Goal: Task Accomplishment & Management: Use online tool/utility

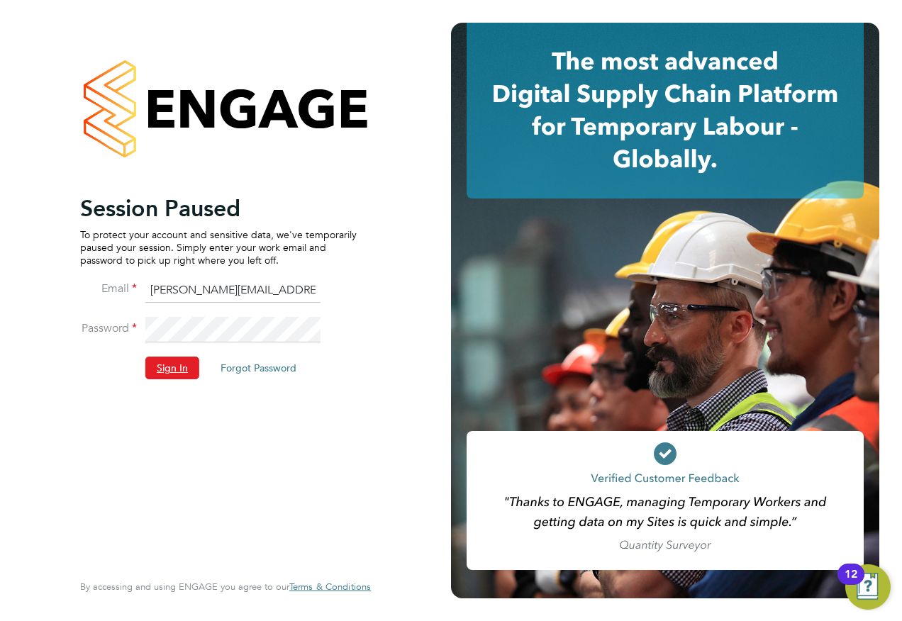
drag, startPoint x: 162, startPoint y: 362, endPoint x: 195, endPoint y: 309, distance: 62.2
click at [164, 362] on button "Sign In" at bounding box center [172, 368] width 54 height 23
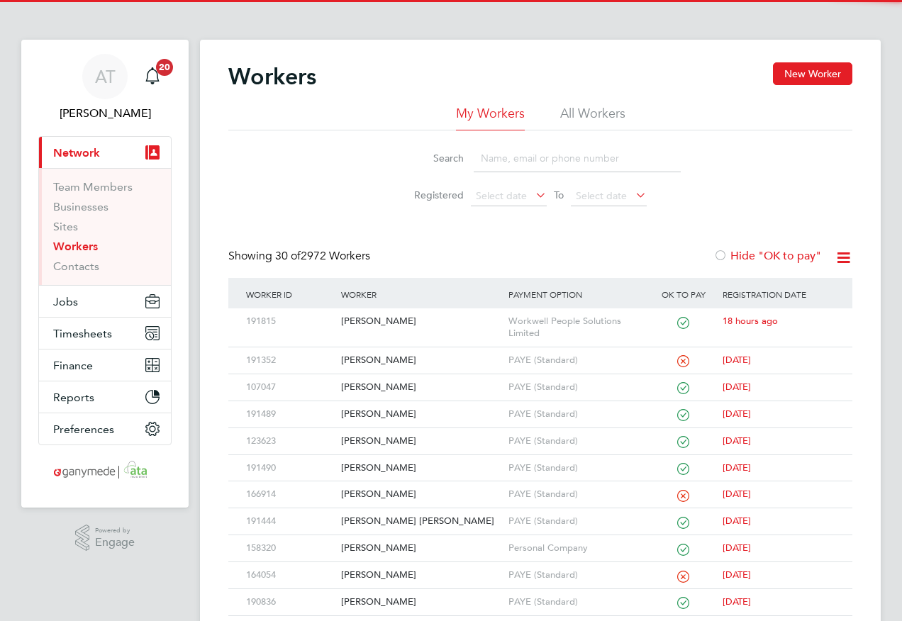
click at [490, 157] on input at bounding box center [577, 159] width 207 height 28
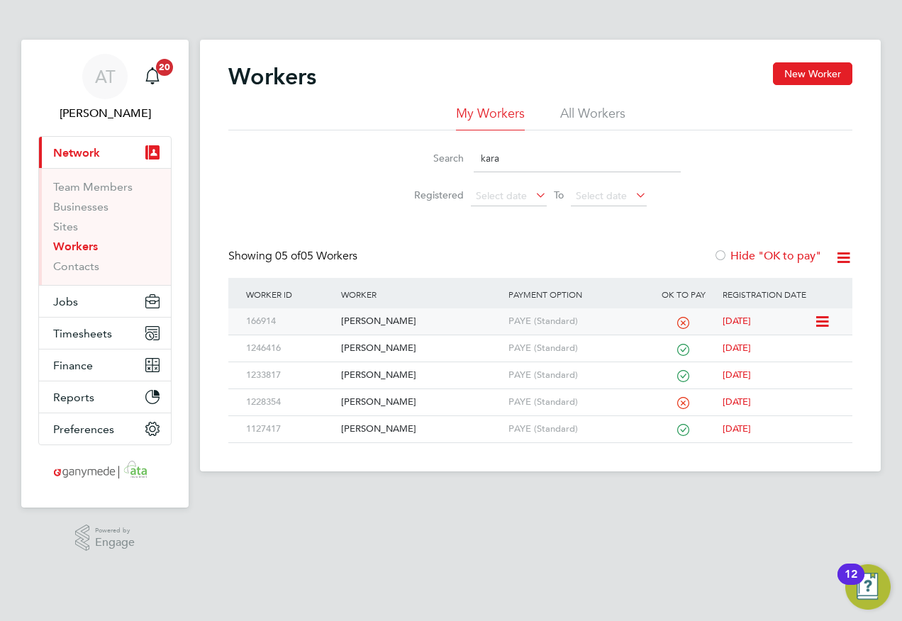
type input "kara"
click at [379, 322] on div "[PERSON_NAME]" at bounding box center [421, 321] width 167 height 26
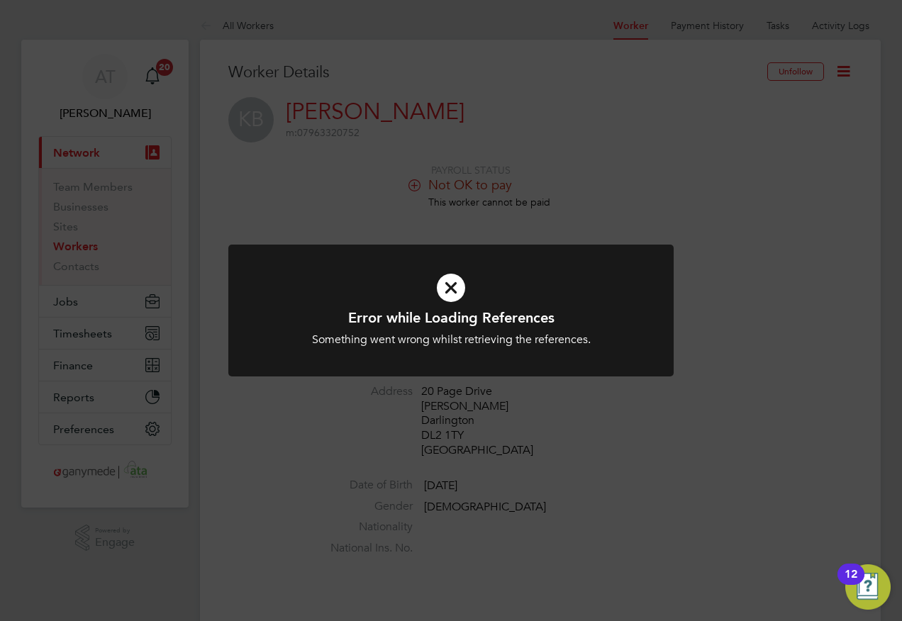
click at [455, 285] on icon at bounding box center [451, 287] width 369 height 55
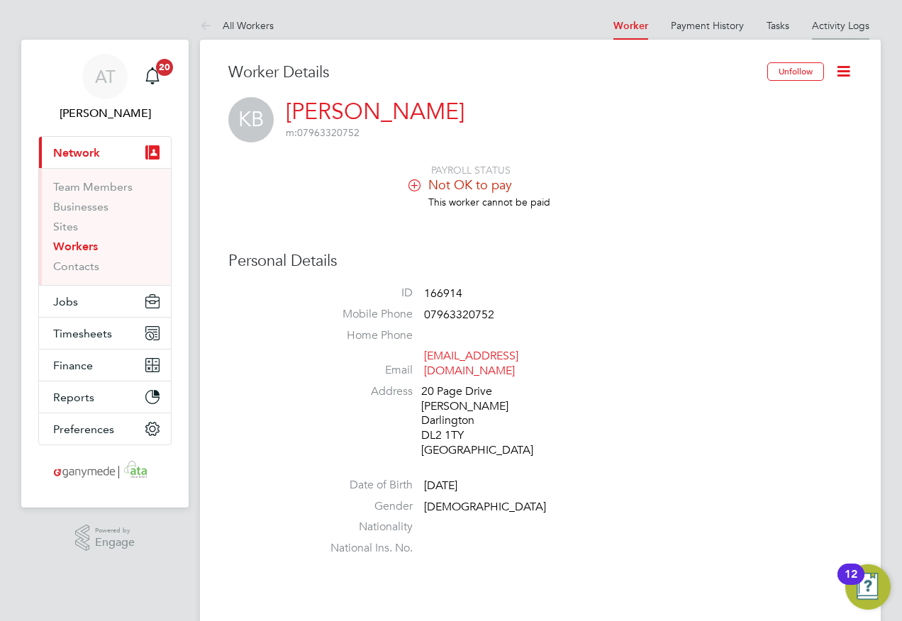
click at [830, 26] on link "Activity Logs" at bounding box center [840, 25] width 57 height 13
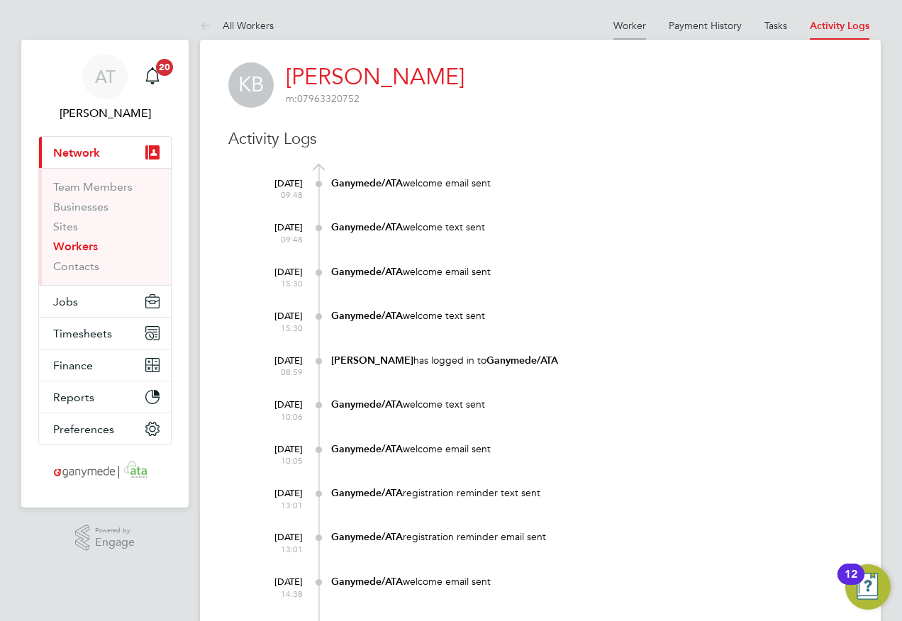
click at [625, 21] on link "Worker" at bounding box center [629, 25] width 33 height 13
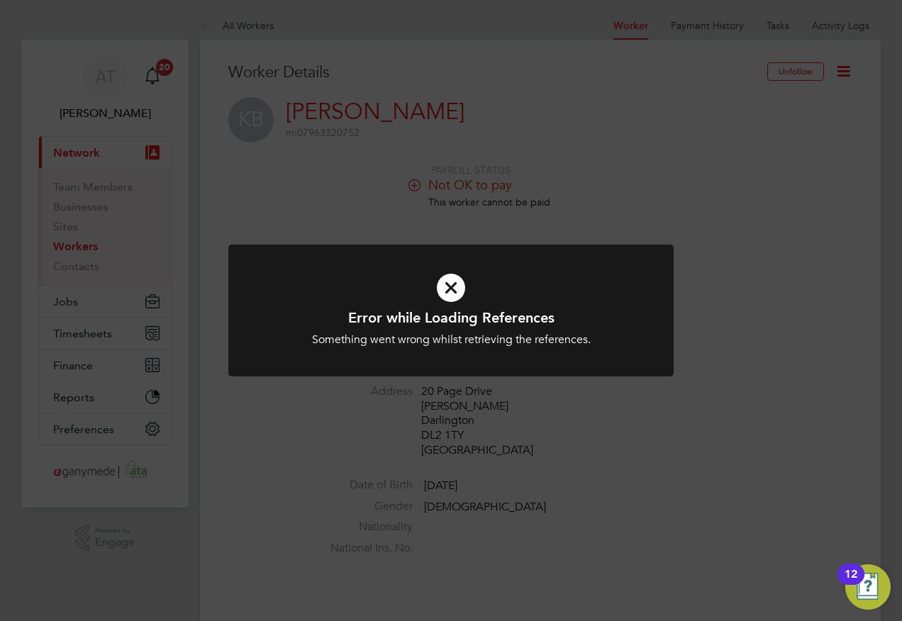
drag, startPoint x: 579, startPoint y: 87, endPoint x: 677, endPoint y: 91, distance: 97.2
click at [590, 89] on div "Error while Loading References Something went wrong whilst retrieving the refer…" at bounding box center [451, 310] width 902 height 621
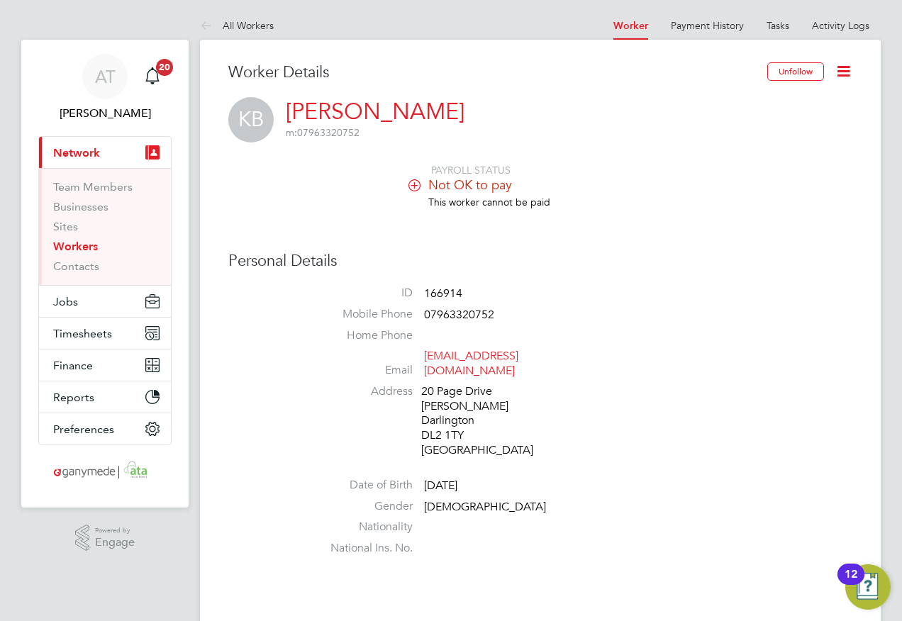
click at [838, 70] on icon at bounding box center [844, 71] width 18 height 18
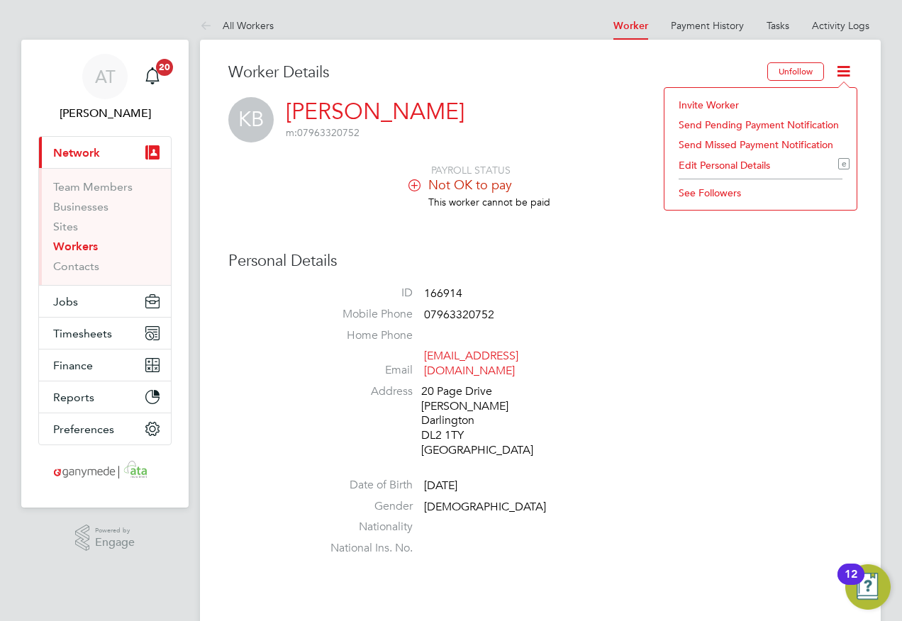
click at [689, 104] on li "Invite Worker" at bounding box center [761, 105] width 178 height 20
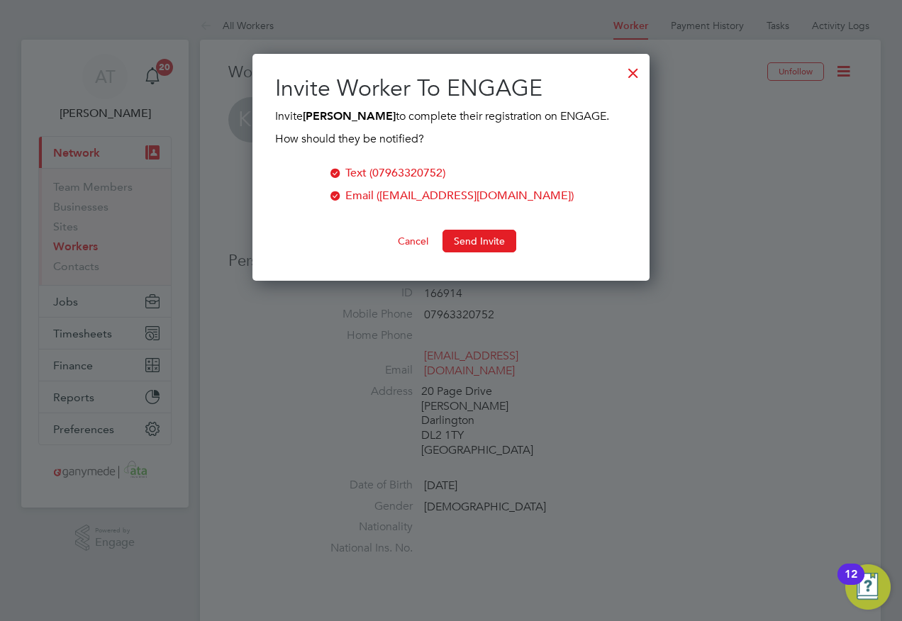
scroll to position [228, 398]
click at [471, 233] on button "Send Invite" at bounding box center [480, 241] width 74 height 23
